Goal: Browse casually: Explore the website without a specific task or goal

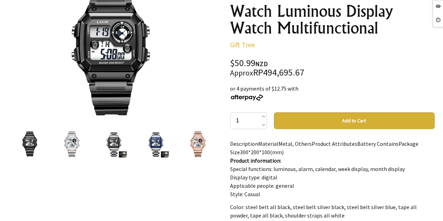
scroll to position [35, 0]
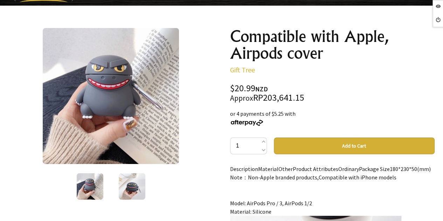
scroll to position [70, 0]
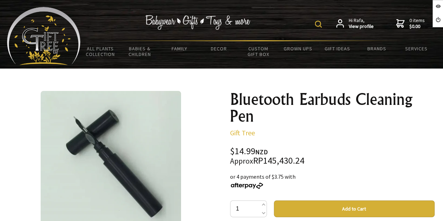
scroll to position [35, 0]
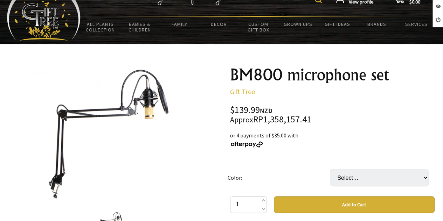
scroll to position [35, 0]
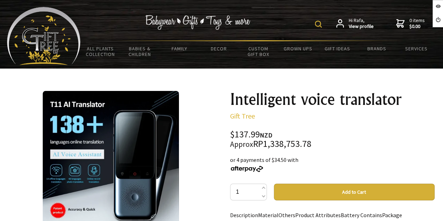
scroll to position [35, 0]
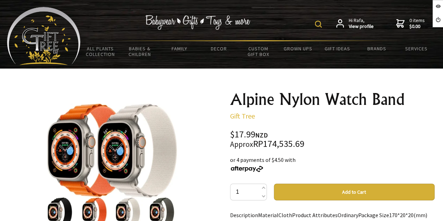
scroll to position [35, 0]
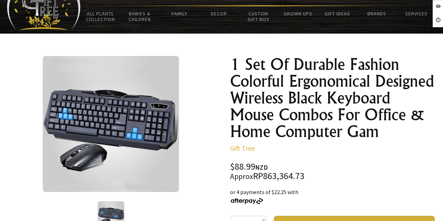
scroll to position [55, 0]
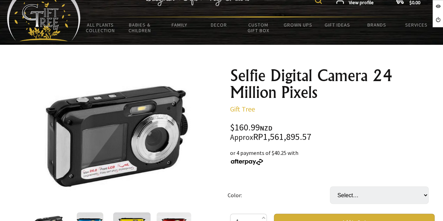
scroll to position [35, 0]
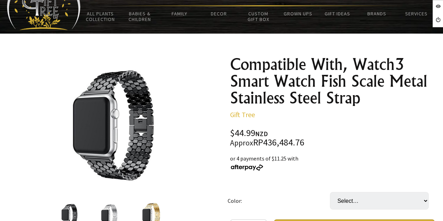
scroll to position [70, 0]
